Goal: Task Accomplishment & Management: Manage account settings

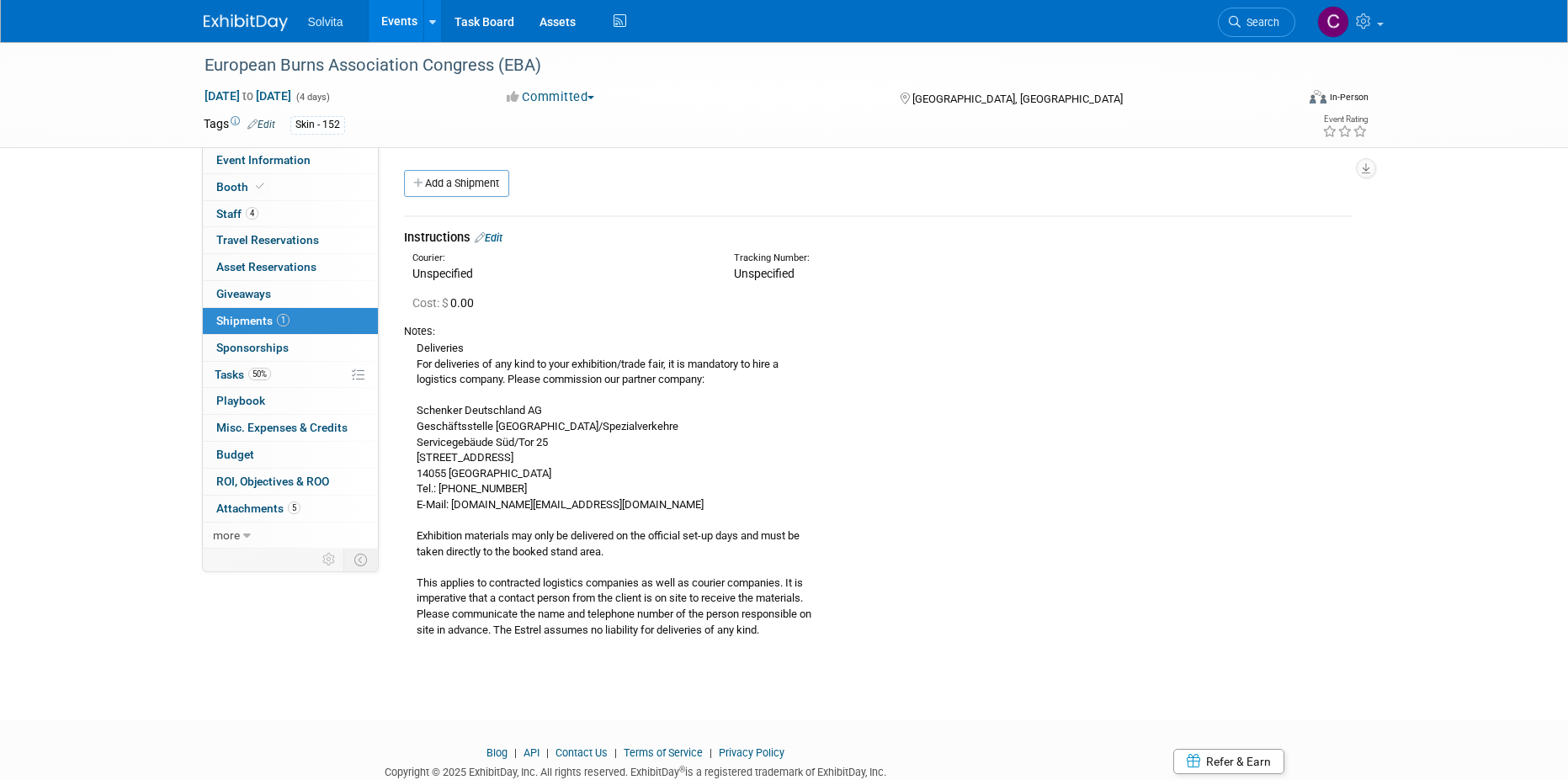
click at [396, 20] on link "Events" at bounding box center [399, 21] width 62 height 42
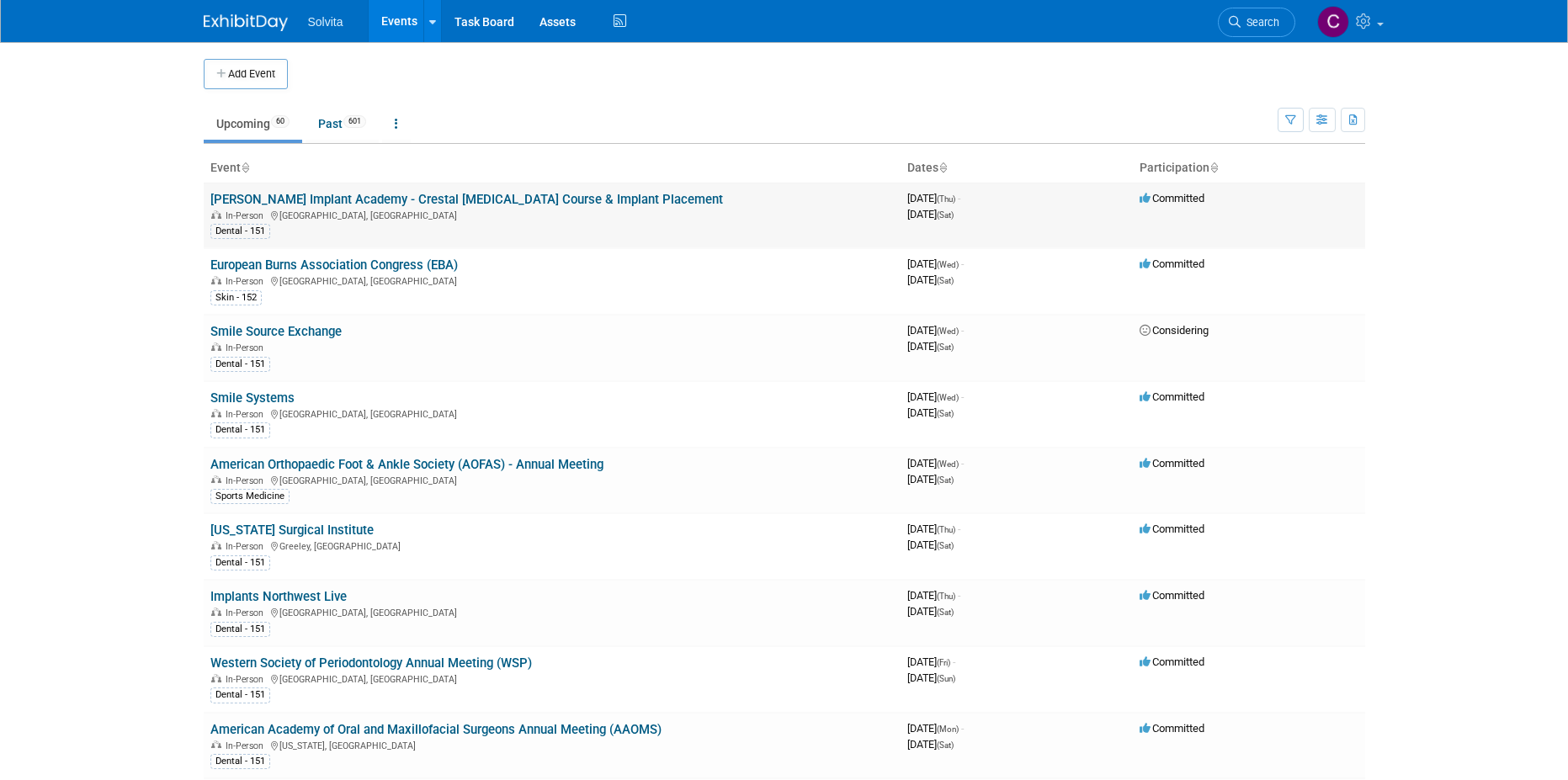
click at [288, 207] on div "In-Person Concord, CA" at bounding box center [552, 214] width 684 height 14
click at [386, 197] on link "[PERSON_NAME] Implant Academy - Crestal [MEDICAL_DATA] Course & Implant Placeme…" at bounding box center [466, 199] width 512 height 16
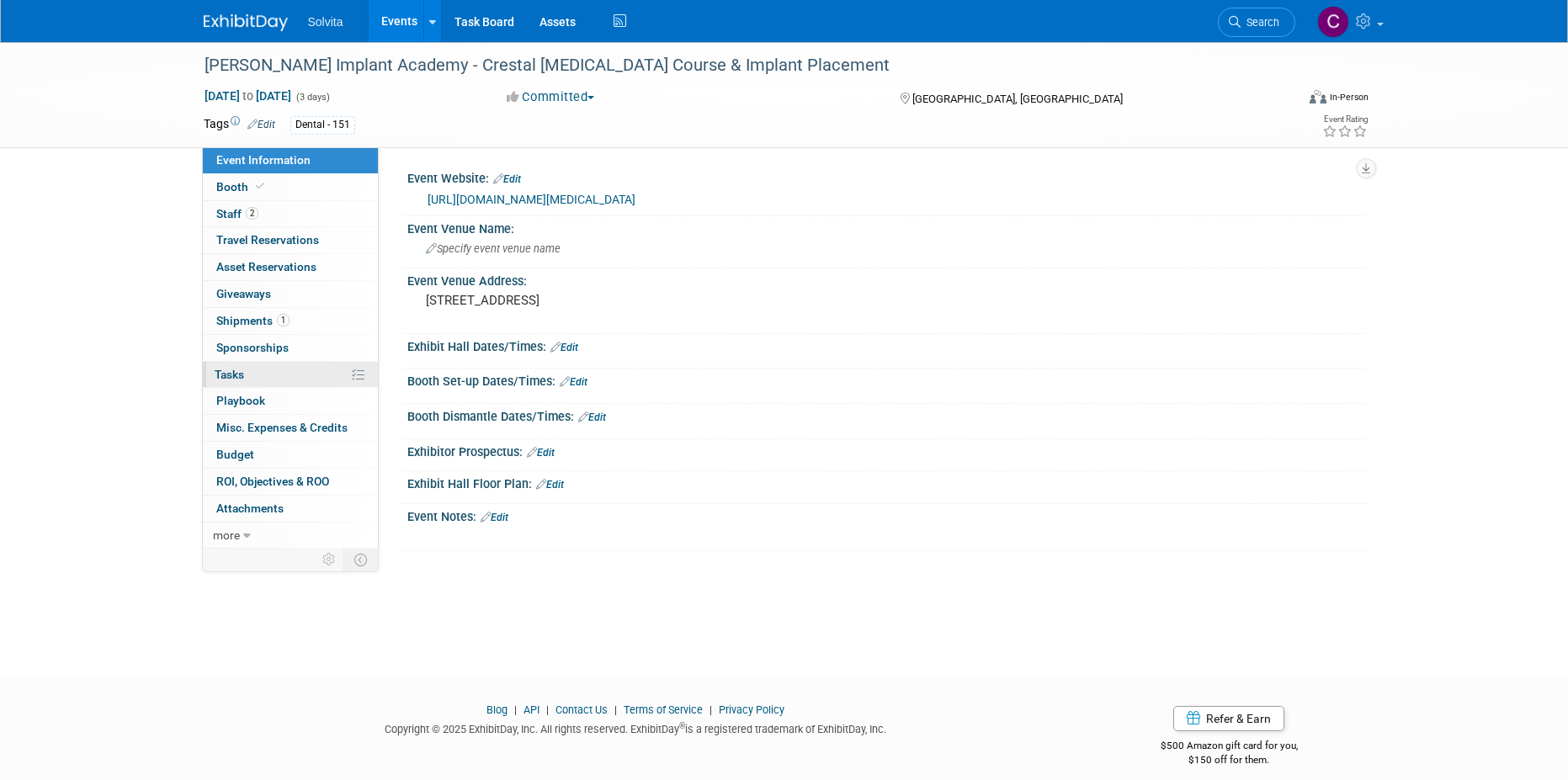
click at [238, 370] on span "Tasks 0%" at bounding box center [230, 374] width 29 height 14
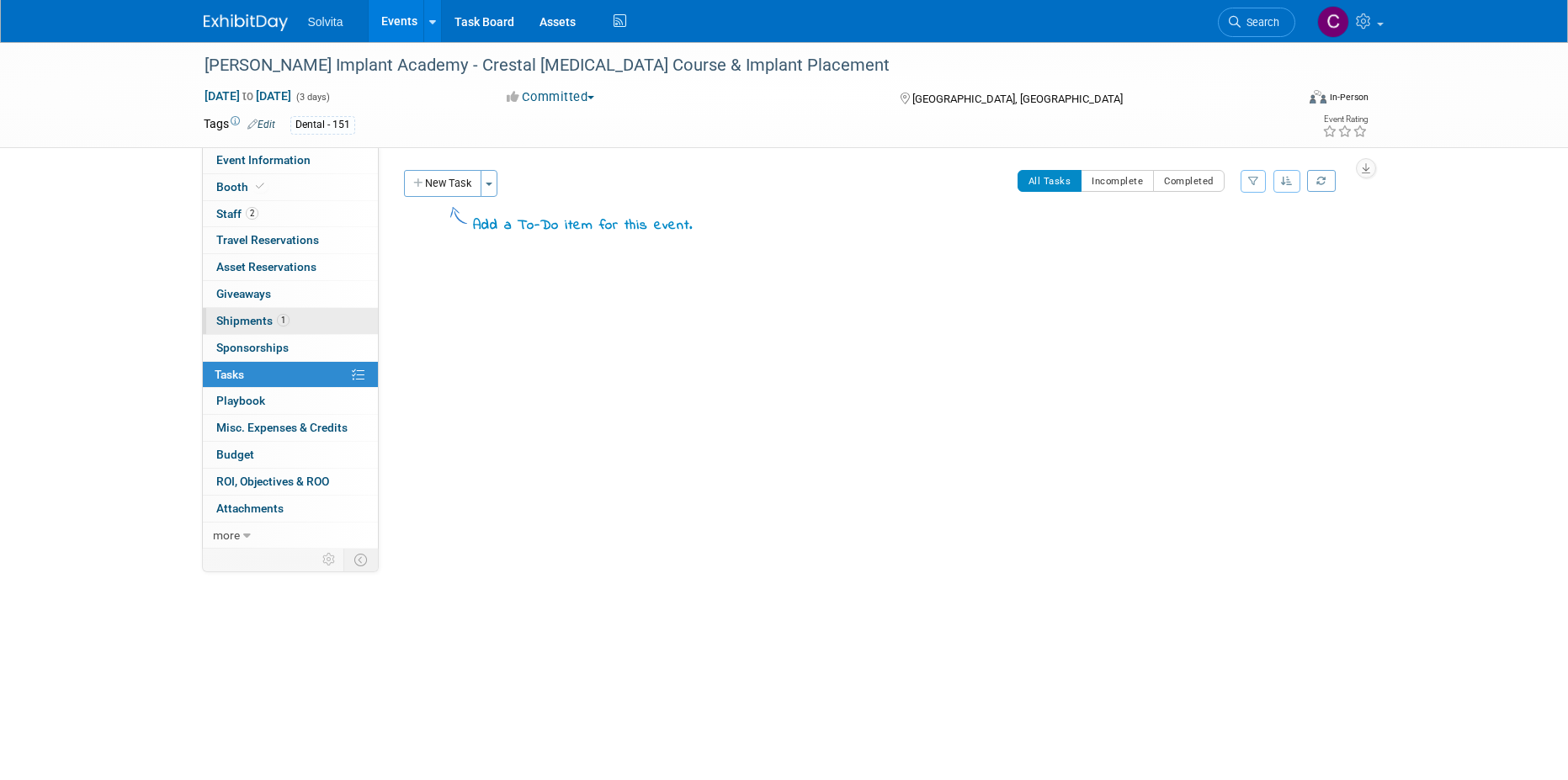
click at [236, 313] on link "1 Shipments 1" at bounding box center [290, 321] width 175 height 26
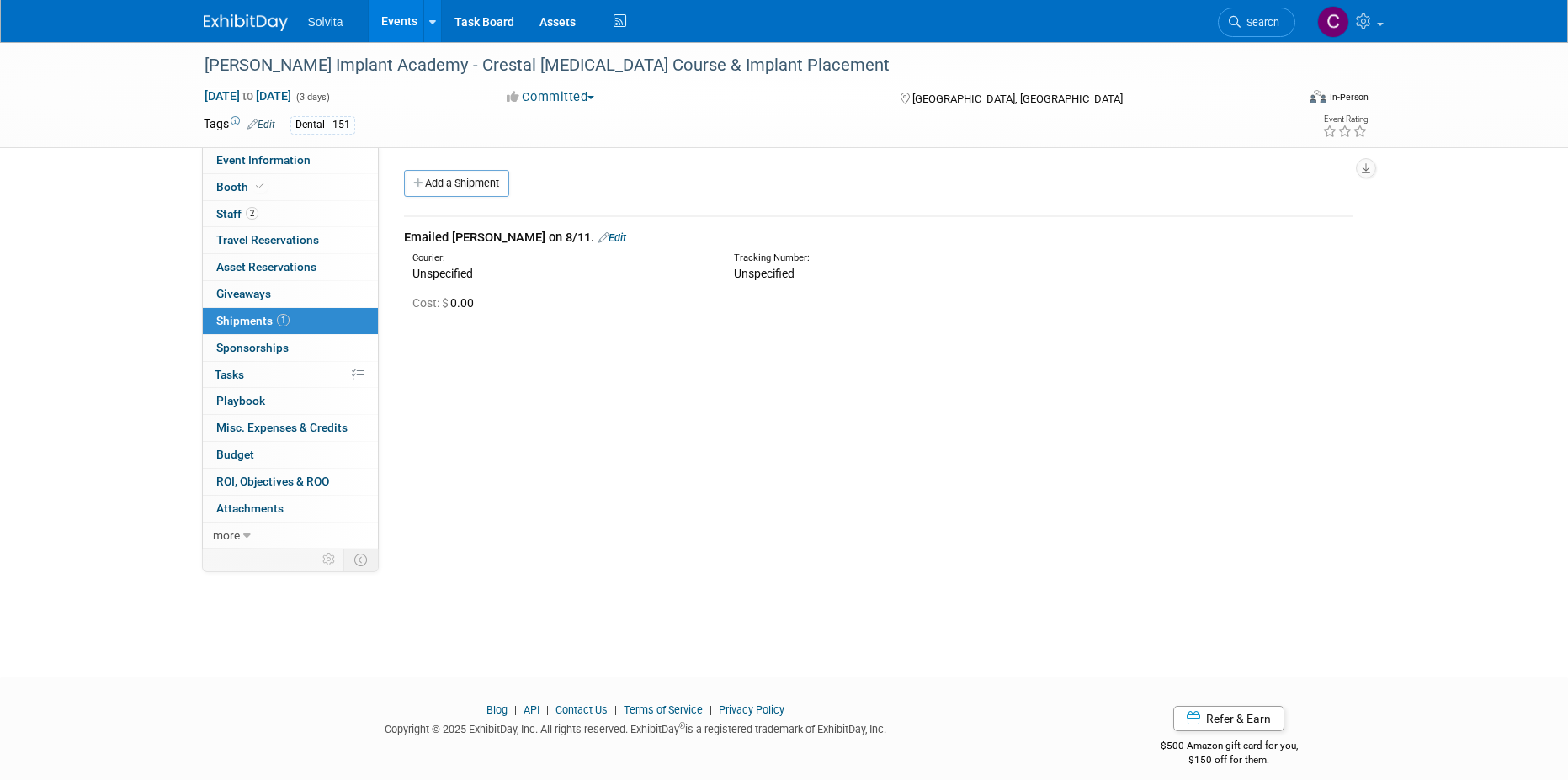
click at [599, 238] on link "Edit" at bounding box center [612, 238] width 28 height 13
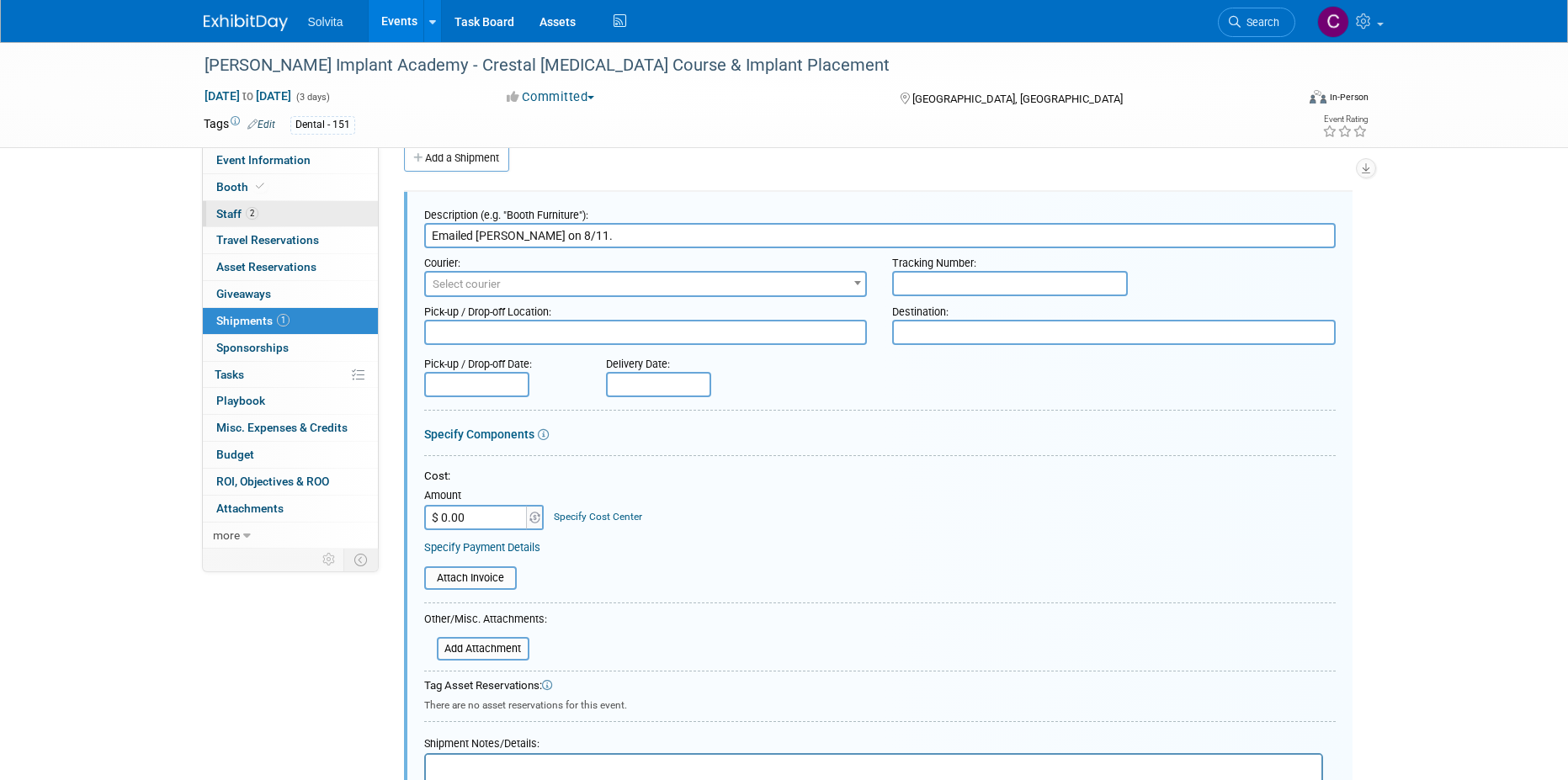
drag, startPoint x: 564, startPoint y: 235, endPoint x: 270, endPoint y: 227, distance: 294.1
click at [270, 227] on div "Event Information Event Info Booth Booth 2 Staff 2 Staff 0 Travel Reservations …" at bounding box center [784, 458] width 1187 height 883
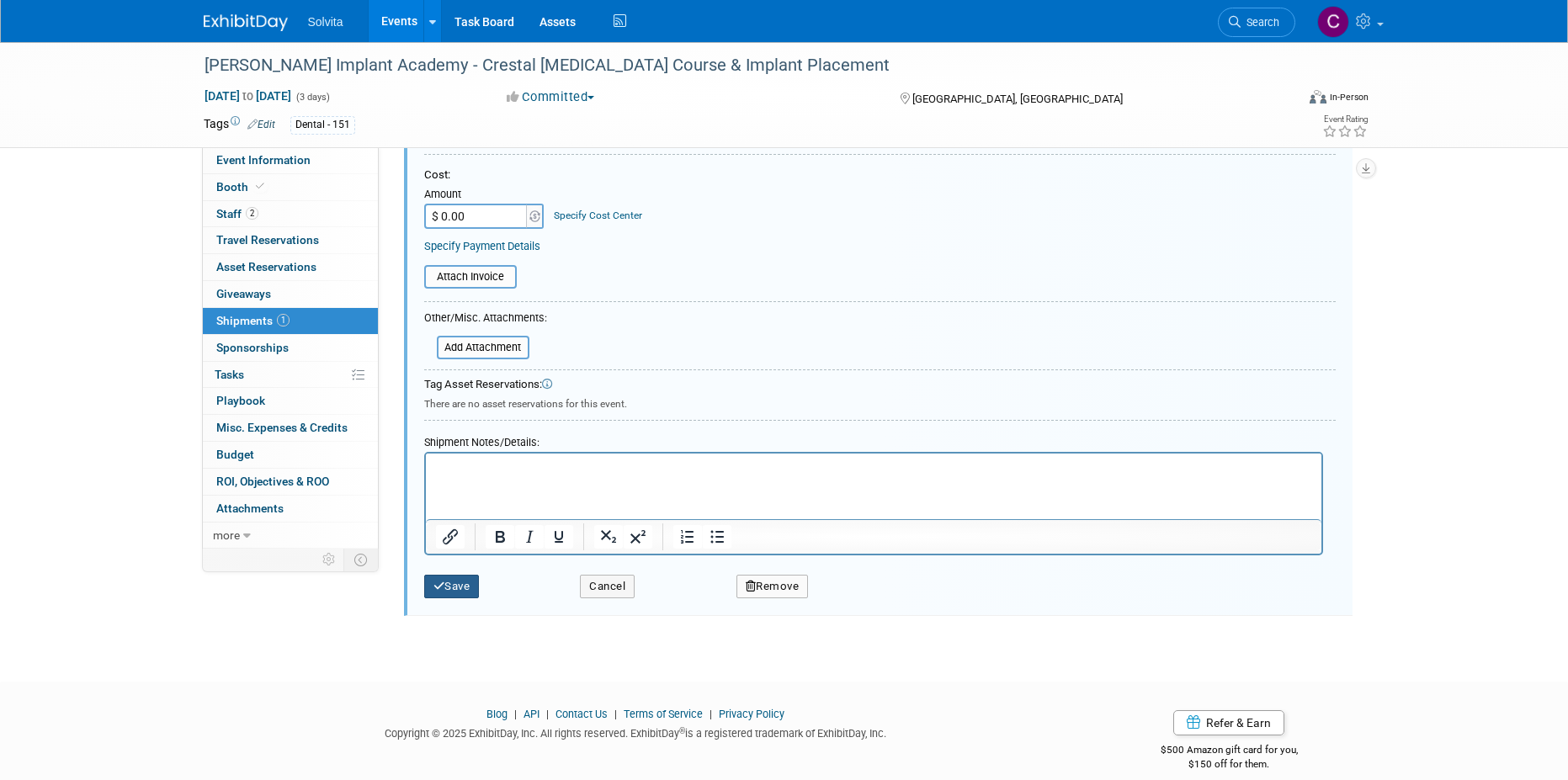
type input "[PERSON_NAME] stated he has left over materials and does not need anything else…"
click at [465, 592] on button "Save" at bounding box center [452, 586] width 56 height 24
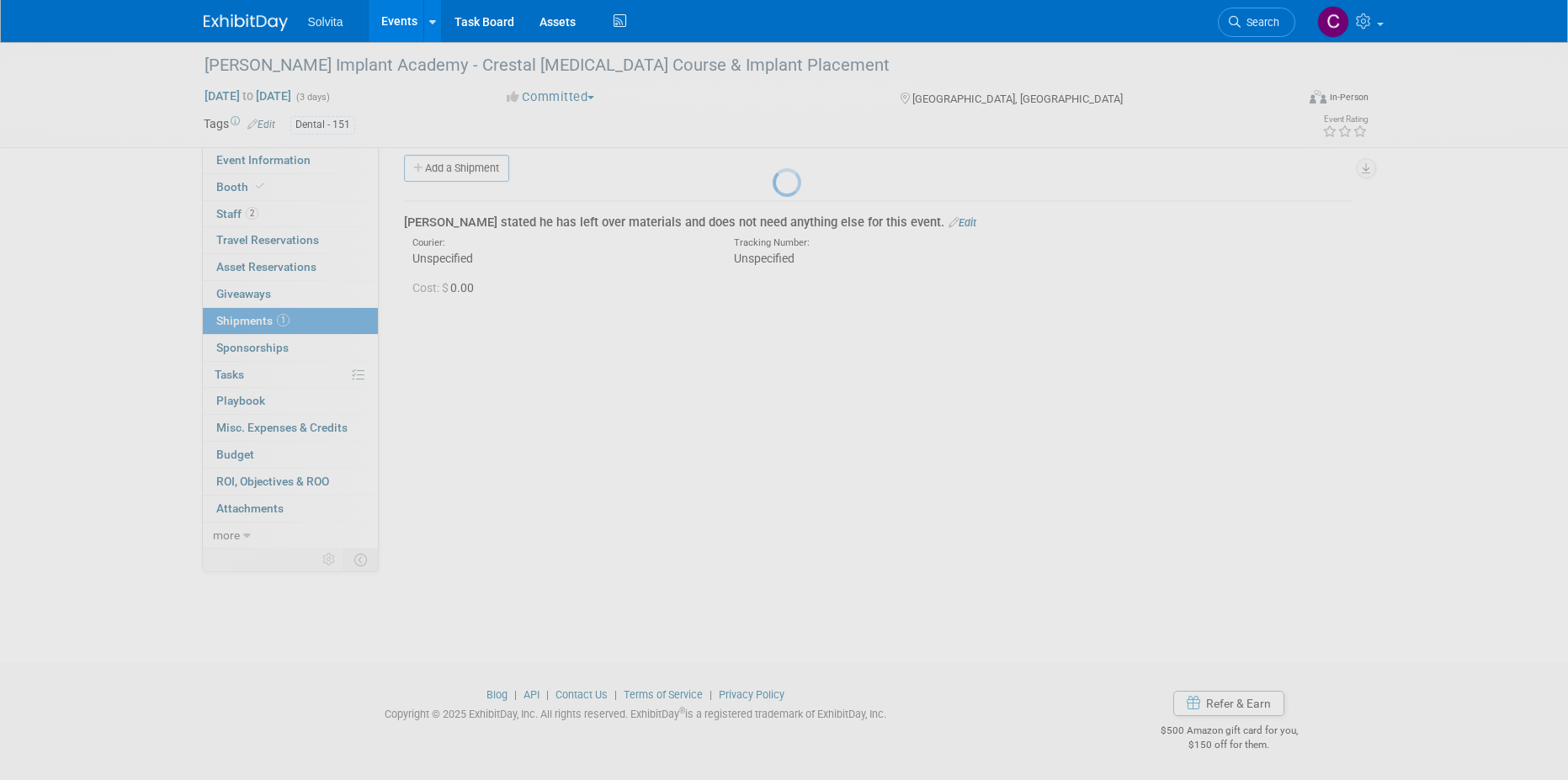
scroll to position [16, 0]
